Goal: Check status: Check status

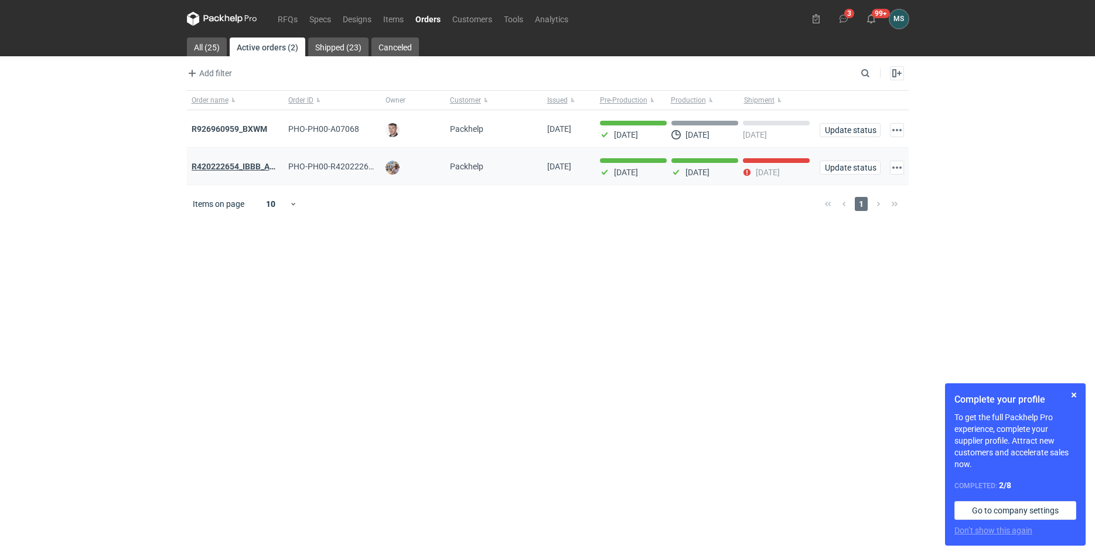
click at [233, 166] on strong "R420222654_IBBB_AADN_YYMX" at bounding box center [252, 166] width 121 height 9
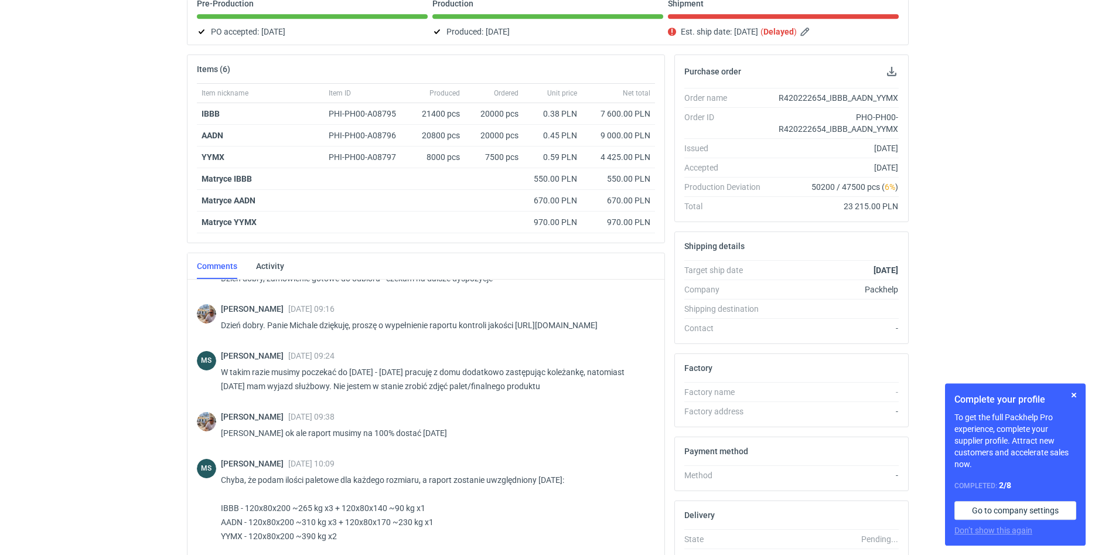
scroll to position [474, 0]
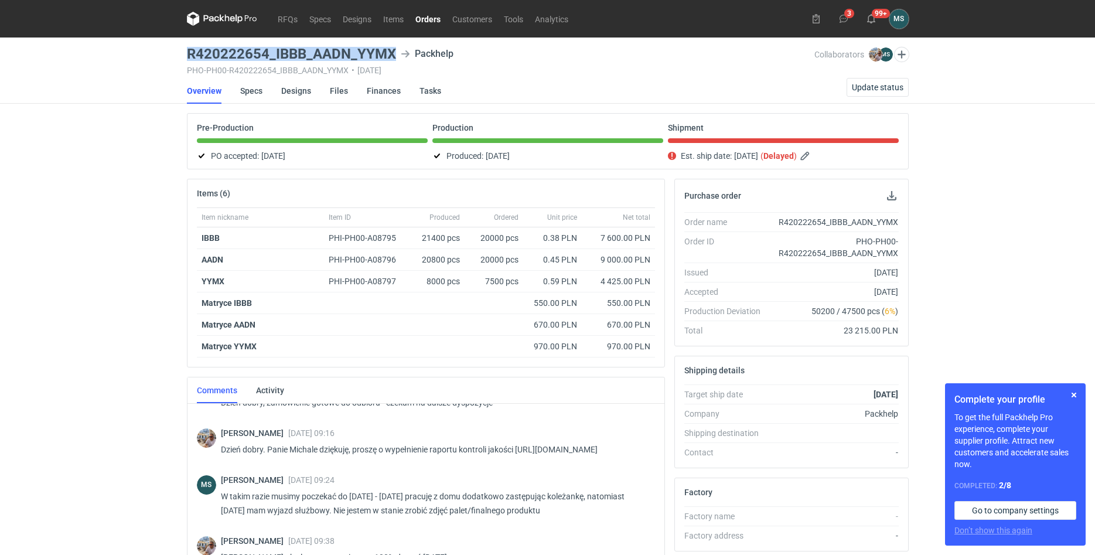
drag, startPoint x: 187, startPoint y: 47, endPoint x: 394, endPoint y: 44, distance: 207.3
click at [394, 47] on h3 "R420222654_IBBB_AADN_YYMX" at bounding box center [291, 54] width 209 height 14
copy h3 "R420222654_IBBB_AADN_YYMX"
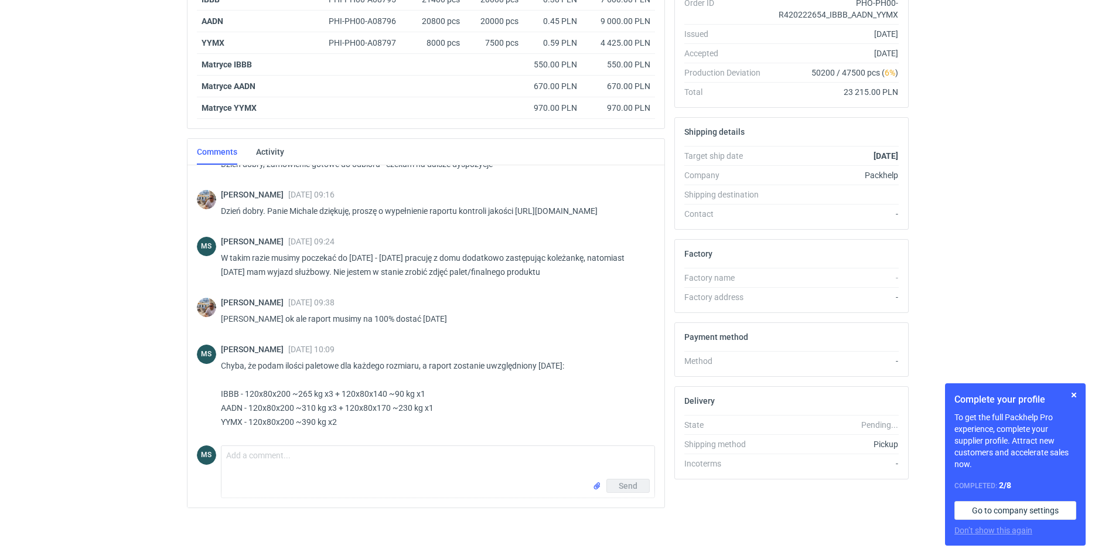
drag, startPoint x: 271, startPoint y: 207, endPoint x: 519, endPoint y: 194, distance: 248.1
click at [519, 204] on p "Dzień dobry. Panie Michale dziękuję, proszę o wypełnienie raportu kontroli jako…" at bounding box center [433, 211] width 425 height 14
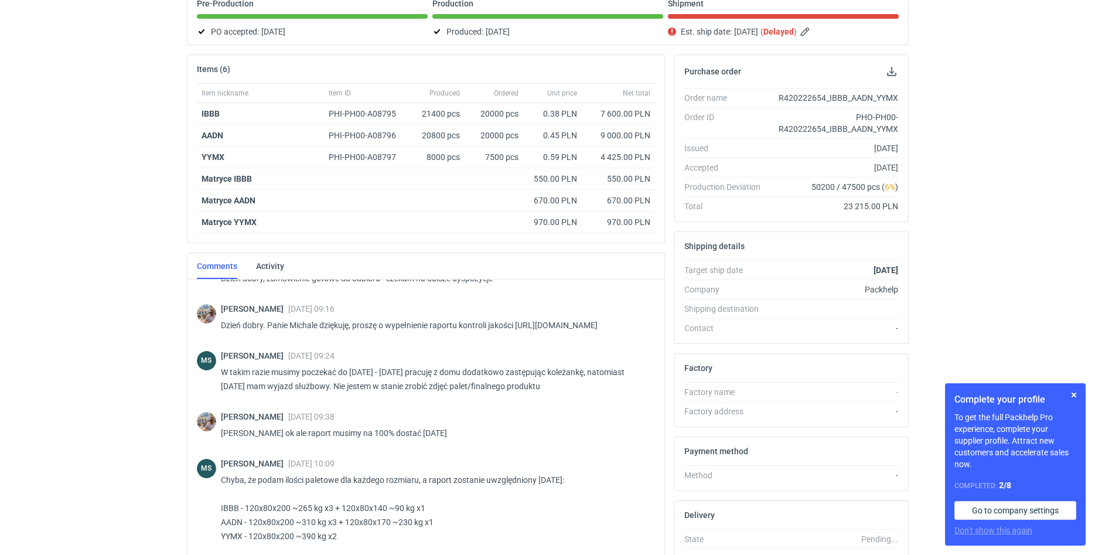
scroll to position [474, 0]
drag, startPoint x: 273, startPoint y: 327, endPoint x: 518, endPoint y: 314, distance: 245.1
click at [518, 318] on p "Dzień dobry. Panie Michale dziękuję, proszę o wypełnienie raportu kontroli jako…" at bounding box center [433, 325] width 425 height 14
copy p "[URL][DOMAIN_NAME]"
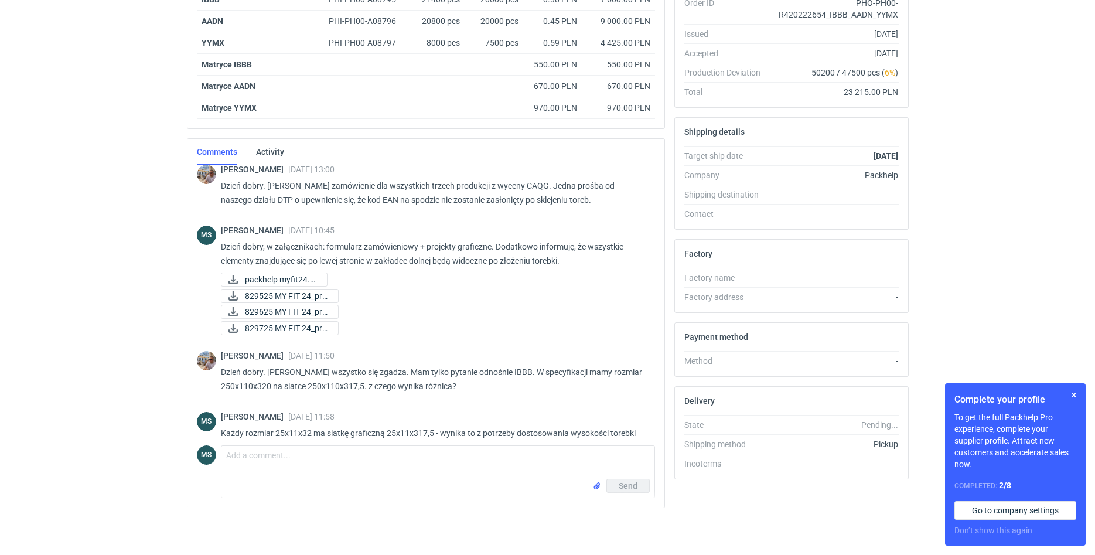
scroll to position [0, 0]
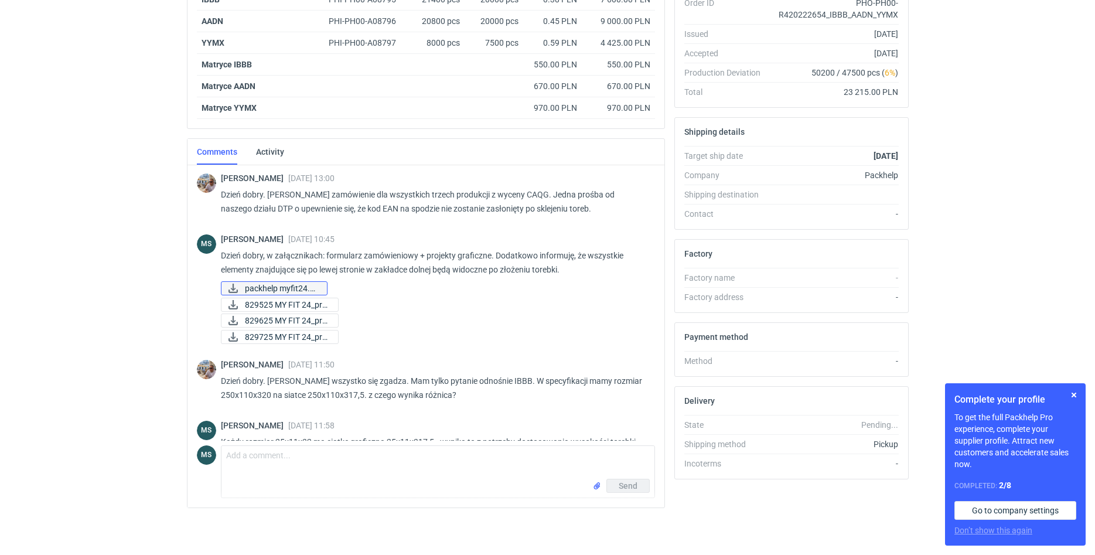
click at [279, 285] on span "packhelp myfit24.pdf" at bounding box center [281, 288] width 73 height 13
click at [298, 310] on span "829525 MY FIT 24_pre..." at bounding box center [287, 304] width 84 height 13
click at [296, 327] on div "Michał Sokołowski 30 Jul 2025 10:45 Dzień dobry, w załącznikach: formularz zamó…" at bounding box center [433, 289] width 425 height 111
click at [264, 317] on span "829625 MY FIT 24_pre..." at bounding box center [287, 320] width 84 height 13
click at [262, 332] on span "829725 MY FIT 24_pre..." at bounding box center [287, 336] width 84 height 13
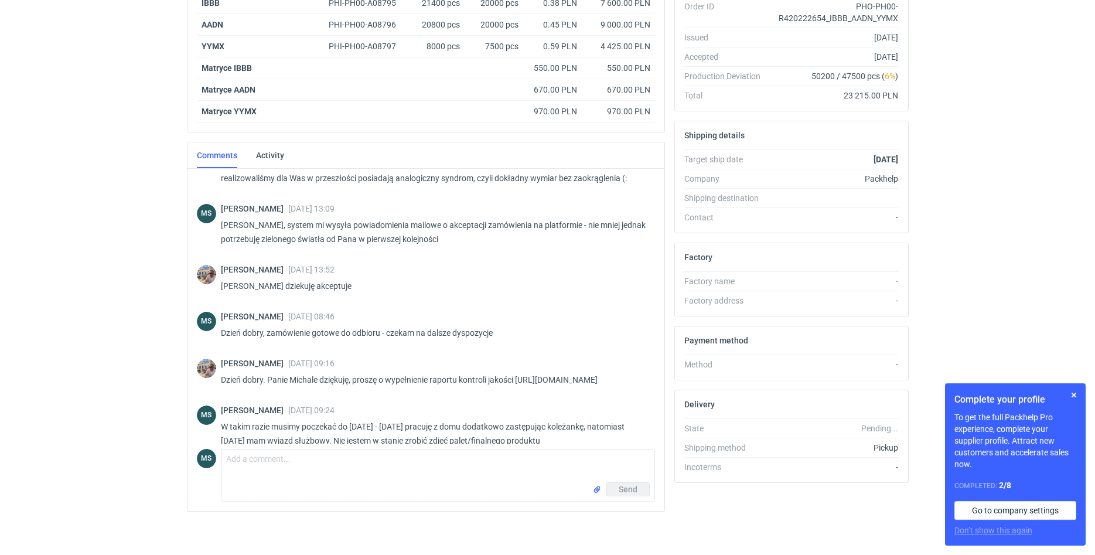
scroll to position [59, 0]
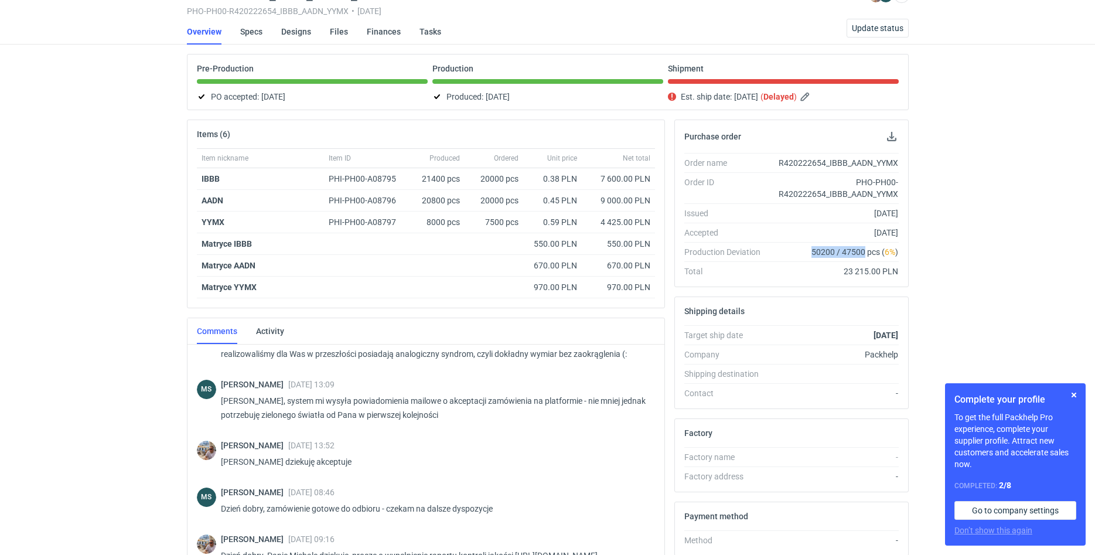
drag, startPoint x: 812, startPoint y: 250, endPoint x: 865, endPoint y: 255, distance: 53.5
click at [865, 255] on span "50200 / 47500 pcs ( 6% )" at bounding box center [854, 252] width 87 height 12
copy span "50200 / 47500"
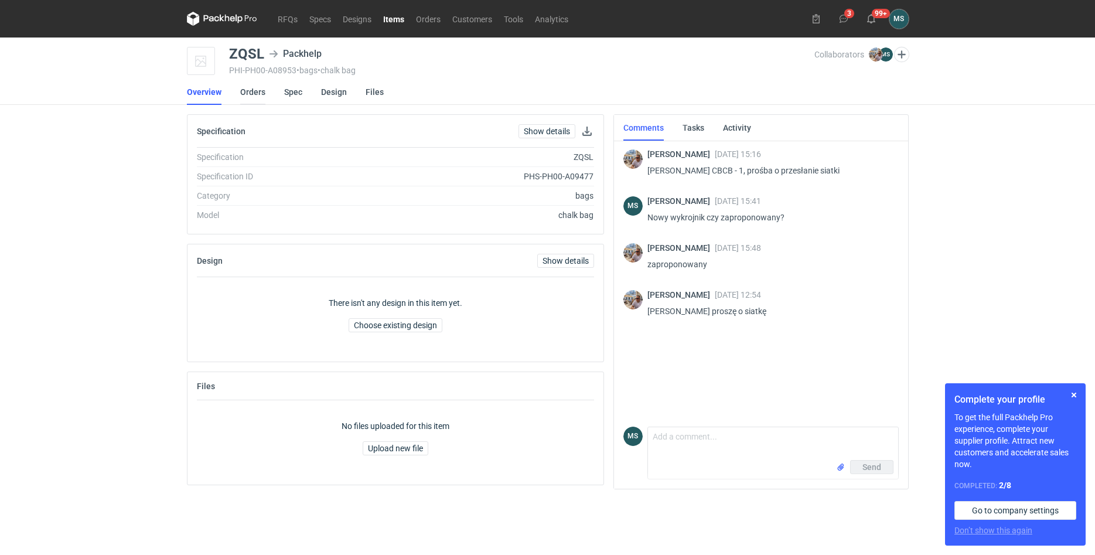
click at [250, 102] on link "Orders" at bounding box center [252, 92] width 25 height 26
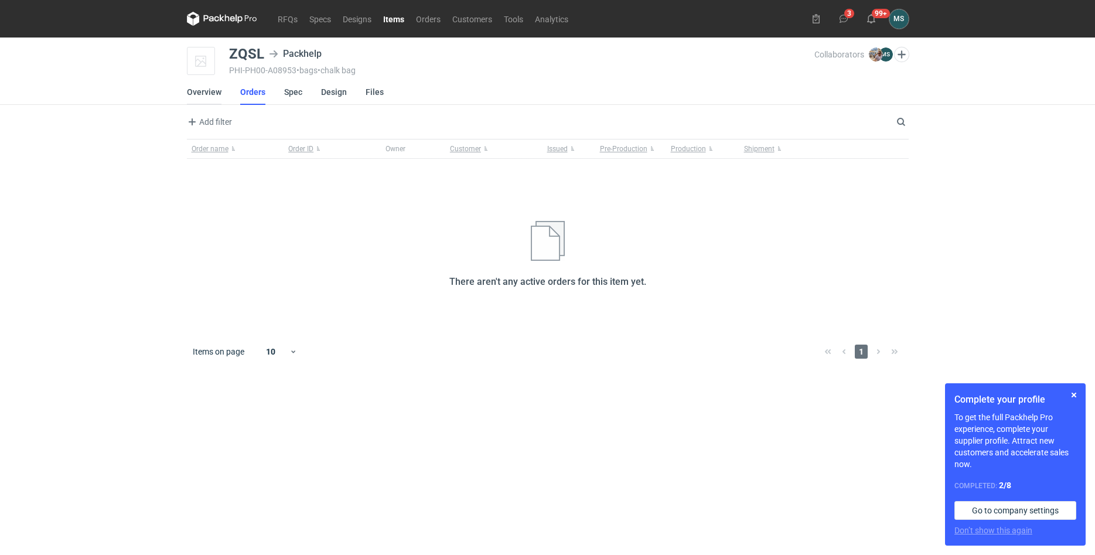
click at [194, 100] on link "Overview" at bounding box center [204, 92] width 35 height 26
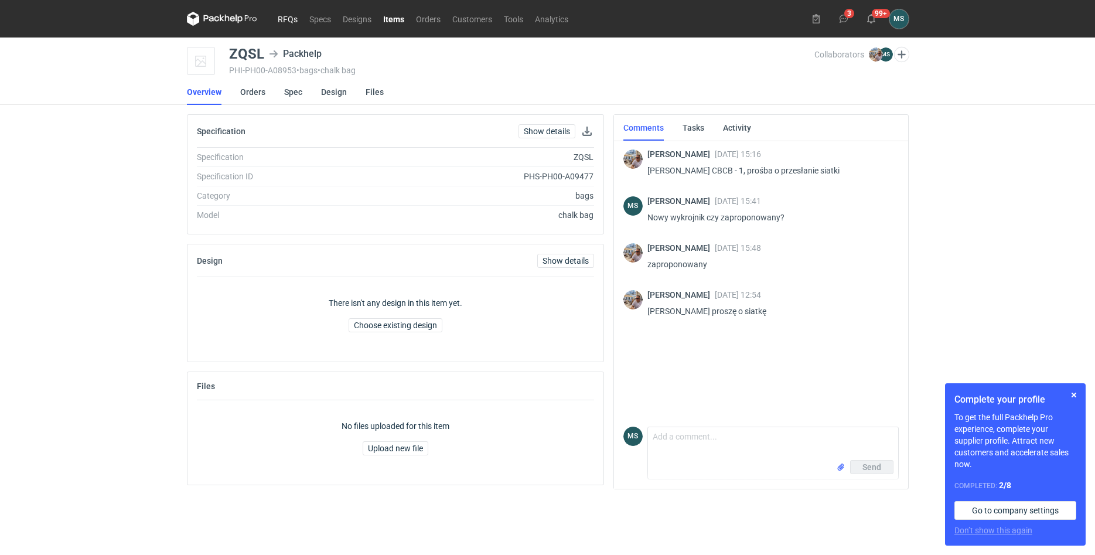
click at [293, 15] on link "RFQs" at bounding box center [288, 19] width 32 height 14
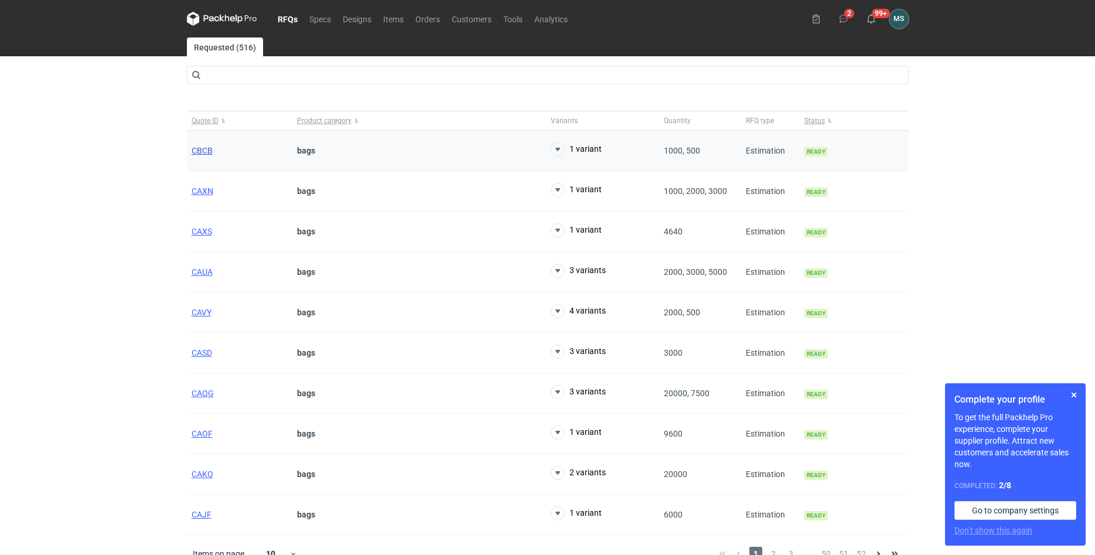
click at [208, 149] on span "CBCB" at bounding box center [202, 150] width 21 height 9
